Goal: Information Seeking & Learning: Find specific page/section

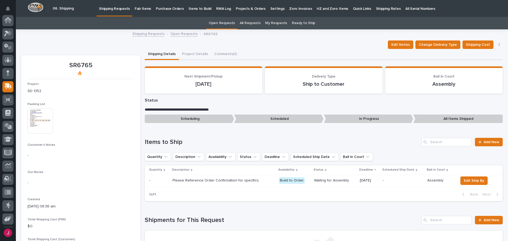
scroll to position [26, 0]
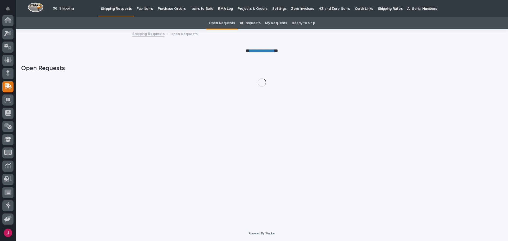
scroll to position [39, 0]
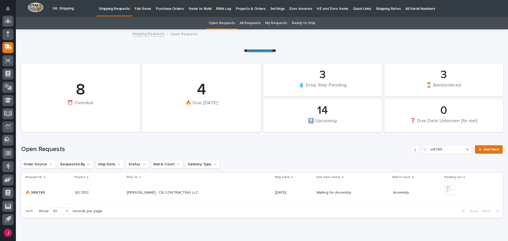
click at [467, 149] on icon "Search" at bounding box center [468, 149] width 2 height 3
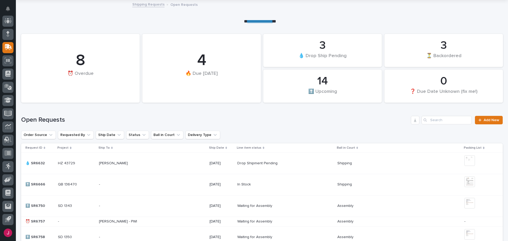
scroll to position [26, 0]
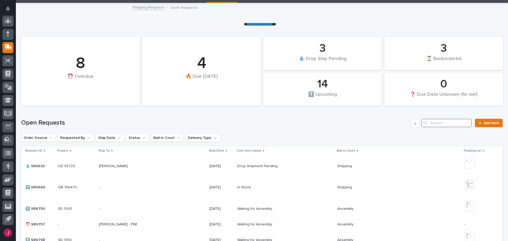
click at [427, 120] on input "Search" at bounding box center [447, 123] width 50 height 8
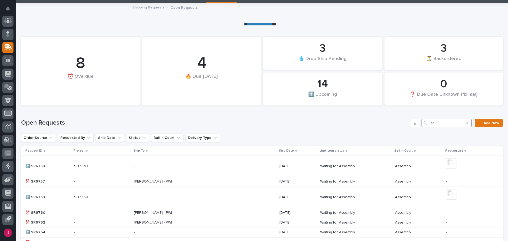
type input "sd"
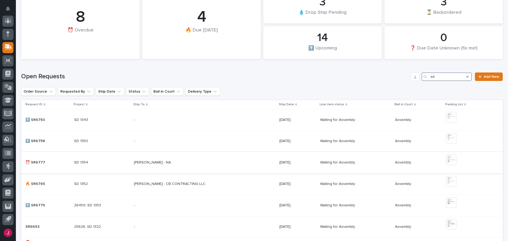
scroll to position [79, 0]
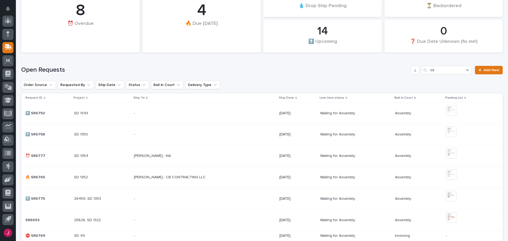
click at [82, 155] on p "SD 1354" at bounding box center [81, 156] width 15 height 6
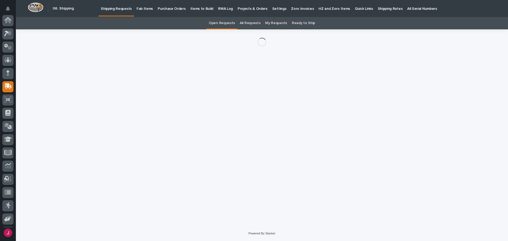
scroll to position [39, 0]
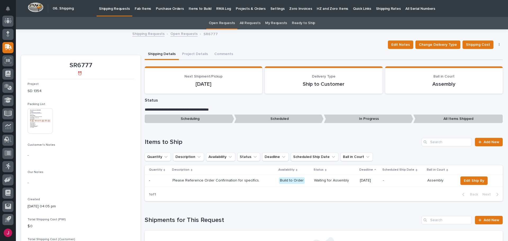
click at [41, 124] on img at bounding box center [40, 120] width 25 height 25
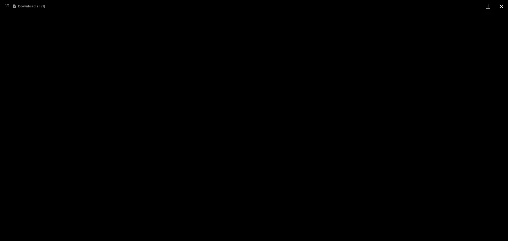
click at [502, 6] on button "Close gallery" at bounding box center [501, 6] width 13 height 12
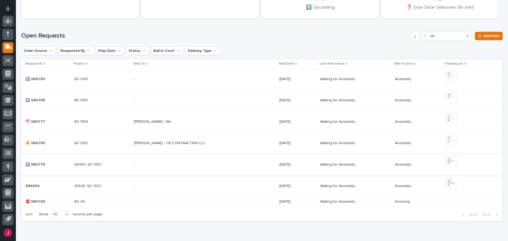
scroll to position [123, 0]
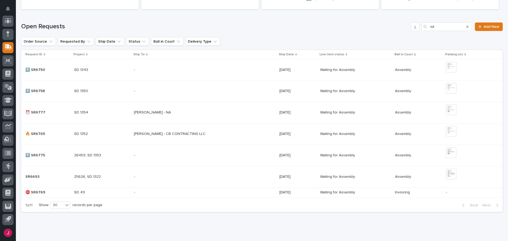
click at [353, 155] on p "Waiting for Assembly" at bounding box center [338, 155] width 36 height 6
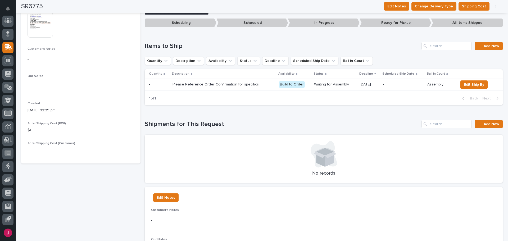
scroll to position [90, 0]
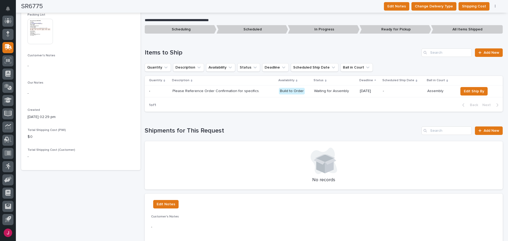
click at [38, 29] on img at bounding box center [40, 31] width 25 height 25
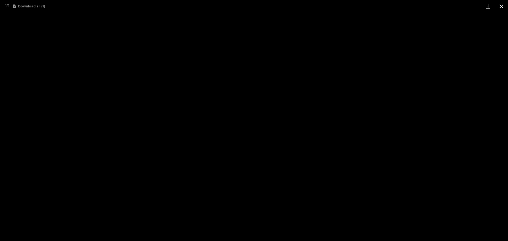
click at [503, 5] on button "Close gallery" at bounding box center [501, 6] width 13 height 12
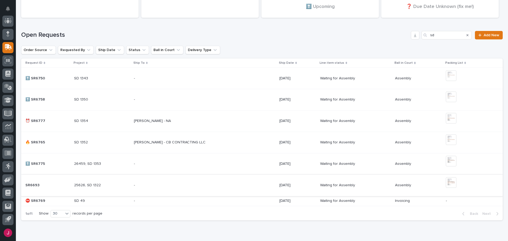
scroll to position [140, 0]
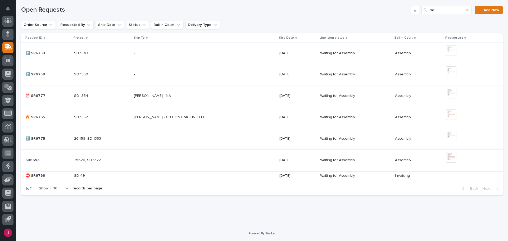
click at [452, 162] on img at bounding box center [451, 157] width 11 height 11
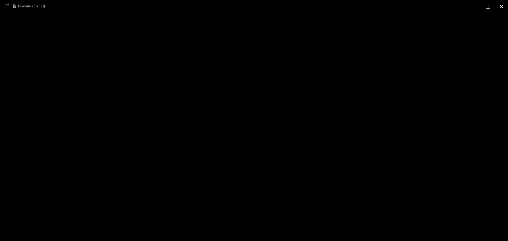
click at [497, 5] on button "Close gallery" at bounding box center [501, 6] width 13 height 12
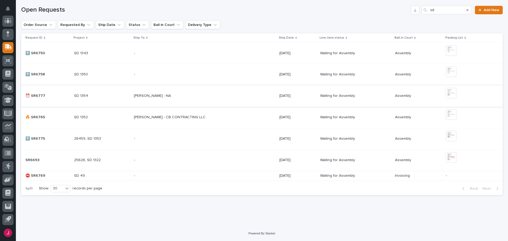
click at [452, 93] on img at bounding box center [451, 93] width 11 height 11
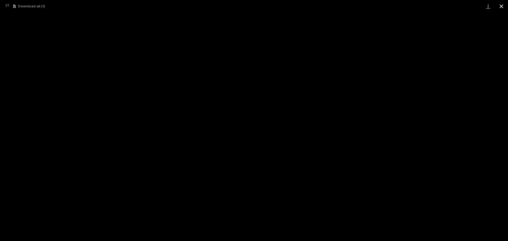
click at [499, 5] on button "Close gallery" at bounding box center [501, 6] width 13 height 12
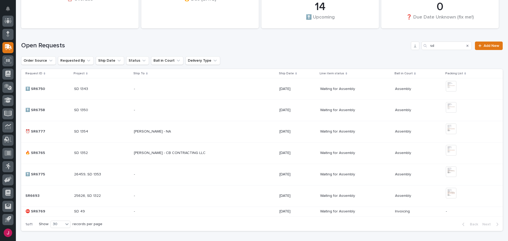
scroll to position [113, 0]
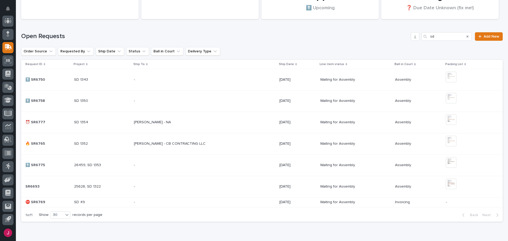
click at [82, 186] on p "25626, SD 1322" at bounding box center [88, 187] width 28 height 6
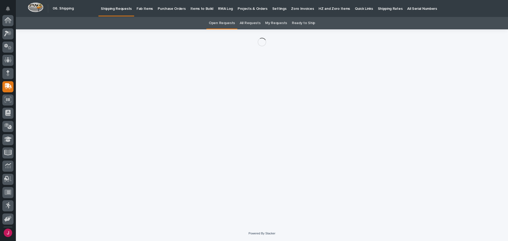
scroll to position [39, 0]
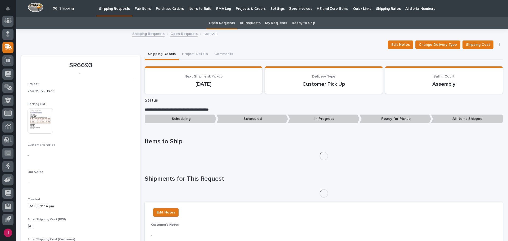
click at [50, 120] on img at bounding box center [40, 120] width 25 height 25
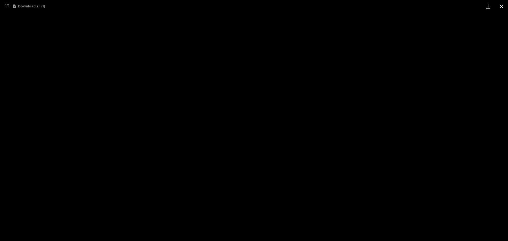
click at [502, 6] on button "Close gallery" at bounding box center [501, 6] width 13 height 12
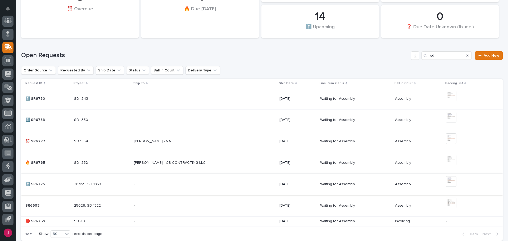
scroll to position [96, 0]
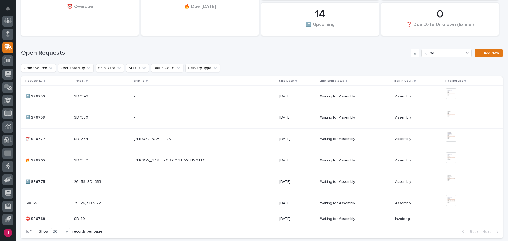
click at [139, 138] on p "[PERSON_NAME] - NA" at bounding box center [153, 139] width 38 height 6
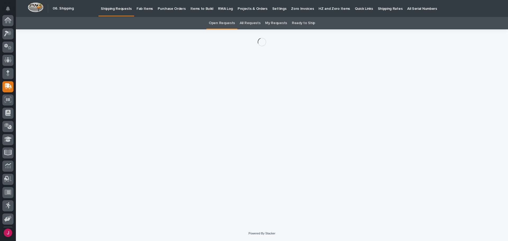
scroll to position [39, 0]
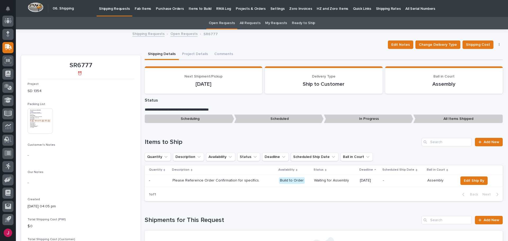
click at [37, 124] on img at bounding box center [40, 120] width 25 height 25
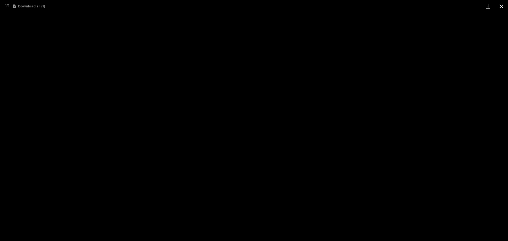
click at [501, 5] on button "Close gallery" at bounding box center [501, 6] width 13 height 12
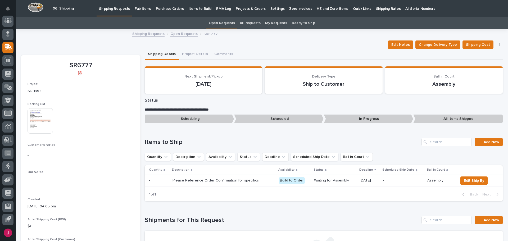
click at [144, 8] on p "Fab Items" at bounding box center [143, 5] width 16 height 11
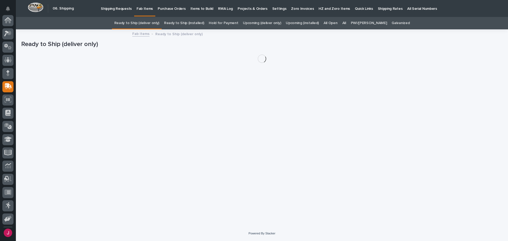
scroll to position [39, 0]
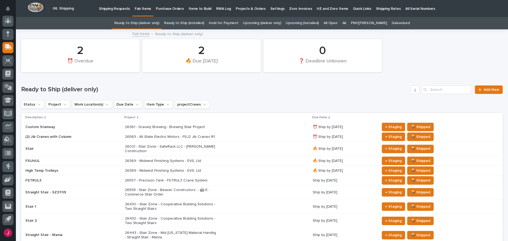
click at [147, 126] on p "26361 - Gravely Brewing - Brewing Stair Project" at bounding box center [171, 127] width 93 height 5
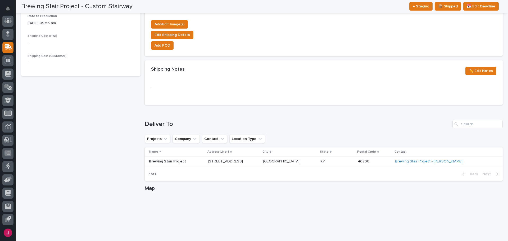
scroll to position [284, 0]
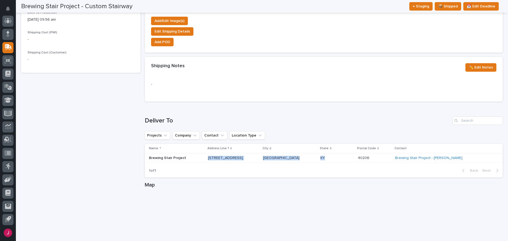
drag, startPoint x: 211, startPoint y: 156, endPoint x: 310, endPoint y: 160, distance: 99.9
click at [310, 160] on tr "Brewing Stair Project [STREET_ADDRESS] Brewing Stair Project - [PERSON_NAME]" at bounding box center [324, 158] width 358 height 10
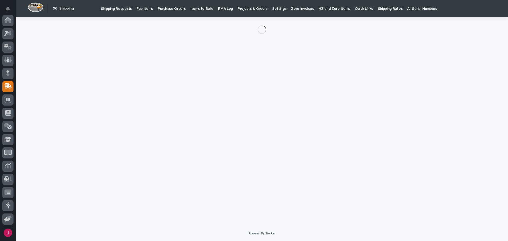
scroll to position [39, 0]
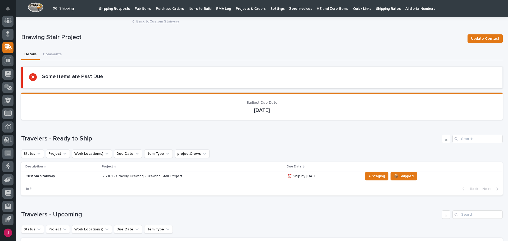
drag, startPoint x: 310, startPoint y: 160, endPoint x: 285, endPoint y: 132, distance: 37.3
click at [285, 132] on div "Loading... Saving… Travelers - Ready to Ship Status Project Work Location(s) Du…" at bounding box center [262, 162] width 482 height 76
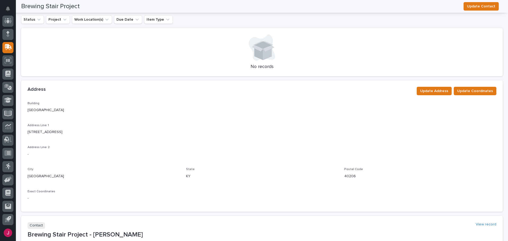
scroll to position [212, 0]
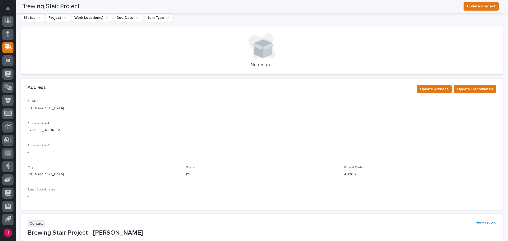
drag, startPoint x: 27, startPoint y: 130, endPoint x: 71, endPoint y: 132, distance: 44.3
click at [71, 132] on div "Building Main Building Address Line 1 [STREET_ADDRESS][US_STATE] Postal Code 40…" at bounding box center [262, 155] width 482 height 110
copy p "[STREET_ADDRESS]"
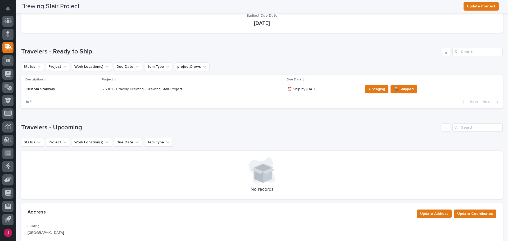
scroll to position [53, 0]
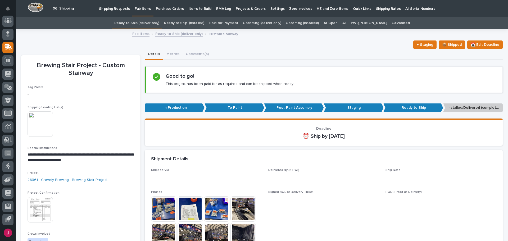
click at [109, 6] on p "Shipping Requests" at bounding box center [114, 5] width 31 height 11
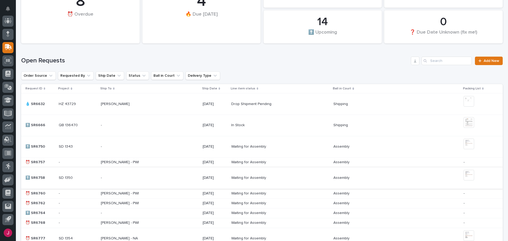
scroll to position [106, 0]
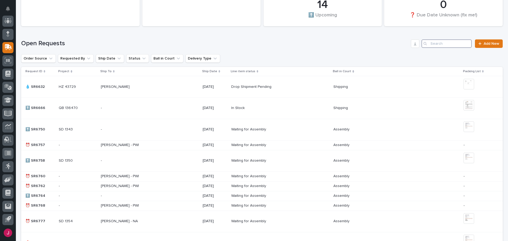
click at [428, 43] on input "Search" at bounding box center [447, 43] width 50 height 8
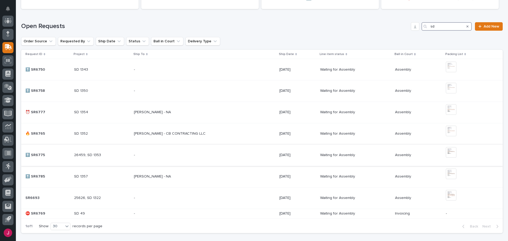
scroll to position [132, 0]
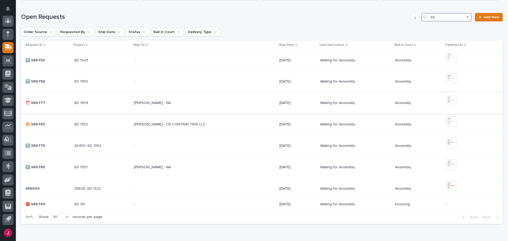
type input "sd"
click at [134, 101] on p "[PERSON_NAME] - NA" at bounding box center [153, 103] width 38 height 6
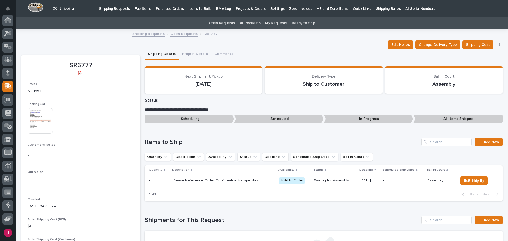
scroll to position [39, 0]
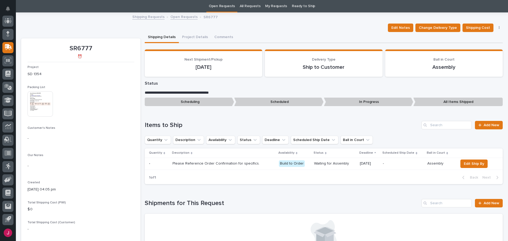
click at [41, 110] on img at bounding box center [40, 103] width 25 height 25
